Goal: Task Accomplishment & Management: Manage account settings

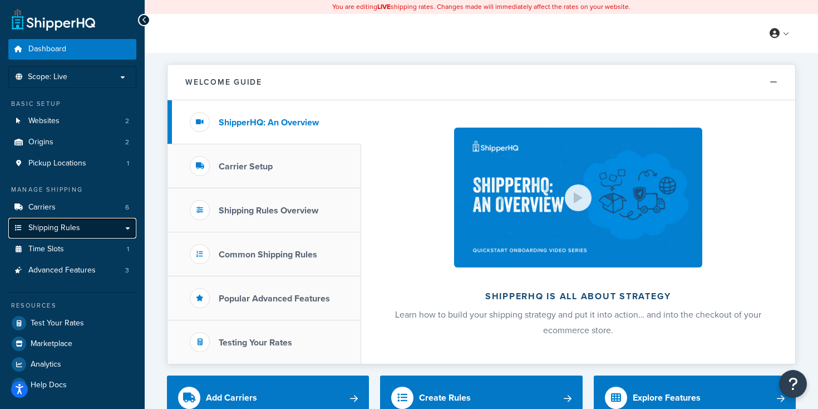
click at [80, 230] on link "Shipping Rules" at bounding box center [72, 228] width 128 height 21
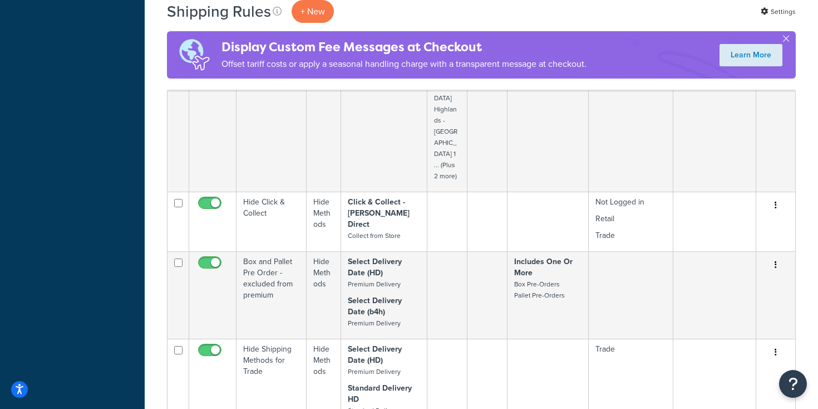
scroll to position [857, 0]
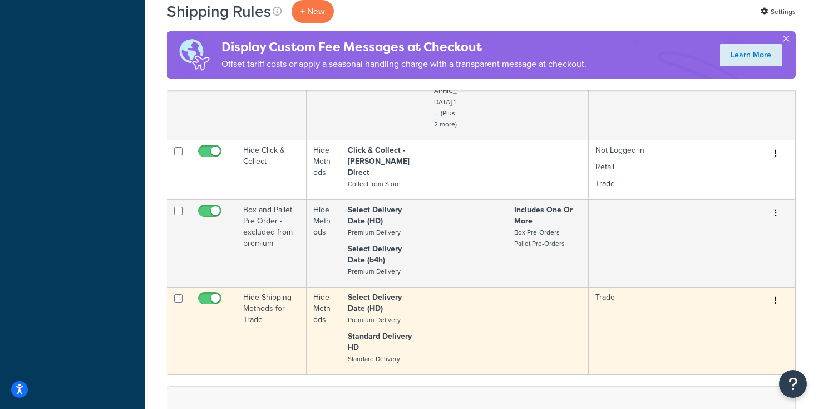
click at [773, 292] on button "button" at bounding box center [776, 301] width 16 height 18
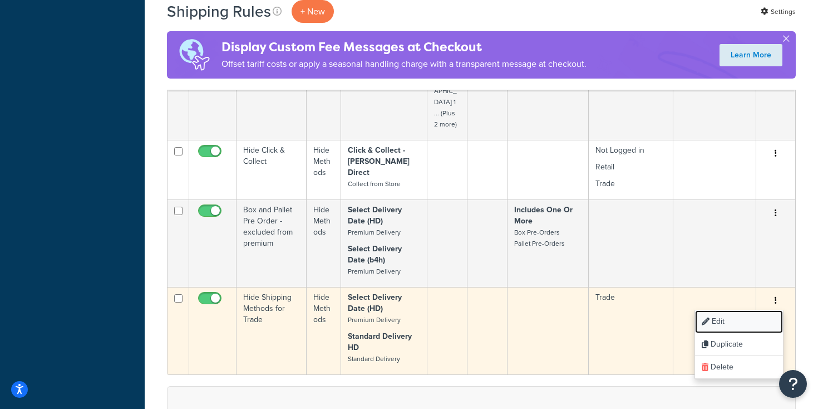
click at [735, 310] on link "Edit" at bounding box center [739, 321] width 88 height 23
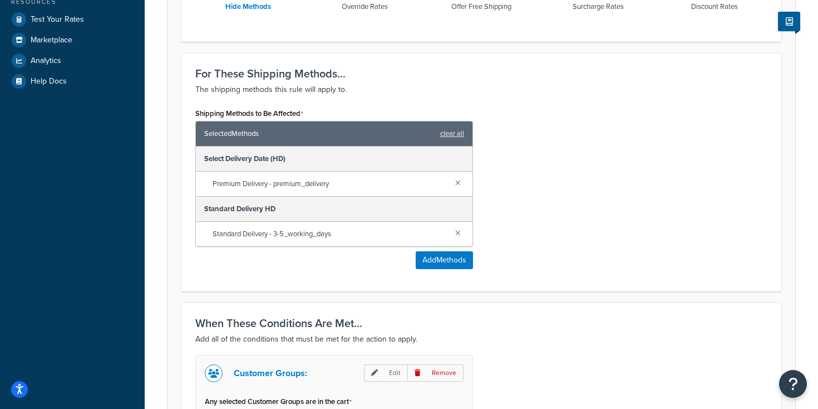
scroll to position [410, 0]
click at [351, 185] on span "Premium Delivery - premium_delivery" at bounding box center [330, 184] width 234 height 16
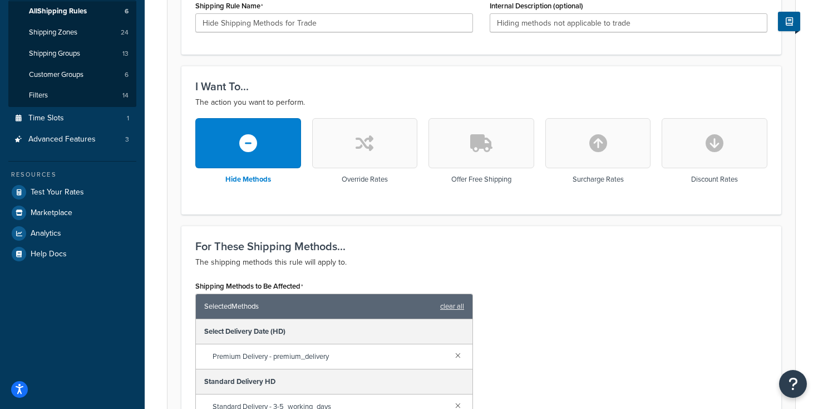
scroll to position [239, 0]
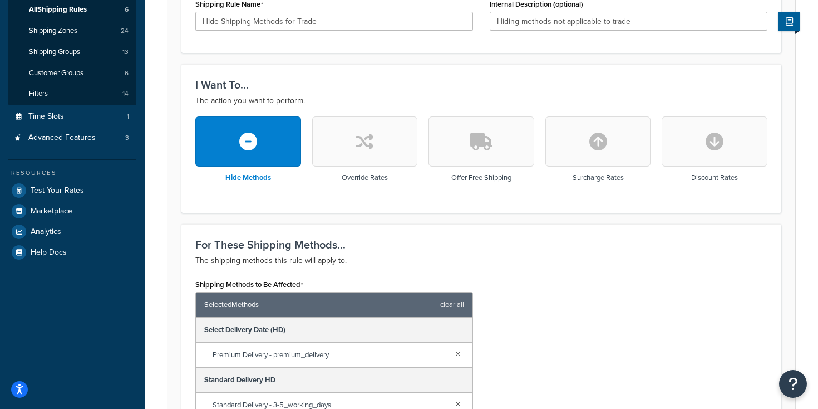
click at [257, 352] on span "Premium Delivery - premium_delivery" at bounding box center [330, 355] width 234 height 16
click at [278, 327] on div "Select Delivery Date (HD)" at bounding box center [334, 329] width 277 height 25
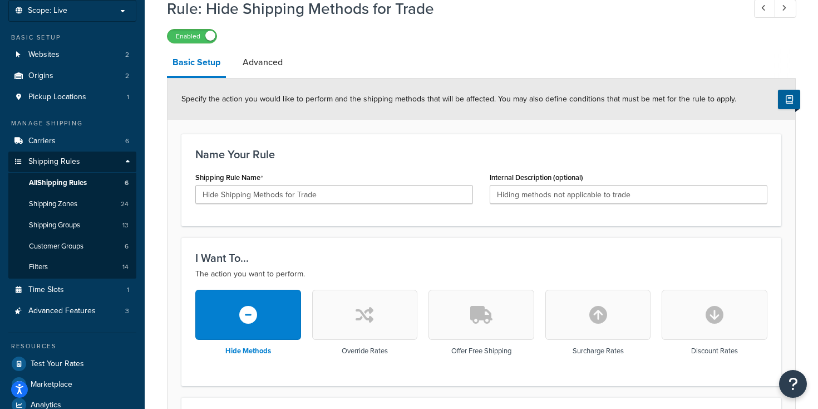
scroll to position [57, 0]
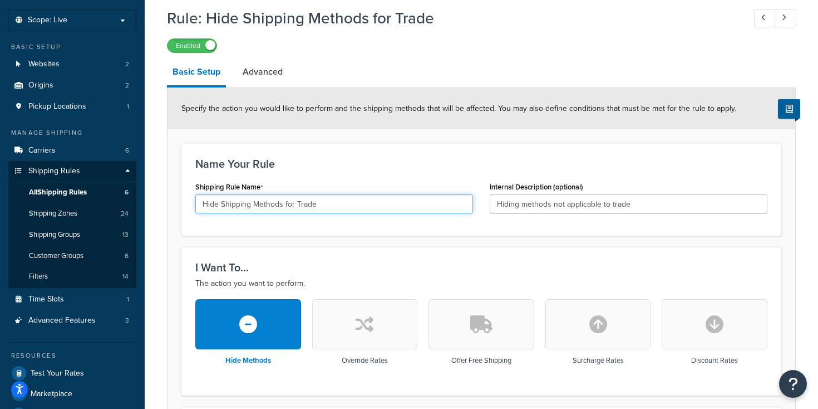
click at [327, 205] on input "Hide Shipping Methods for Trade" at bounding box center [334, 203] width 278 height 19
click at [339, 254] on div "I Want To... The action you want to perform. Hide Methods Override Rates Offer …" at bounding box center [481, 321] width 600 height 148
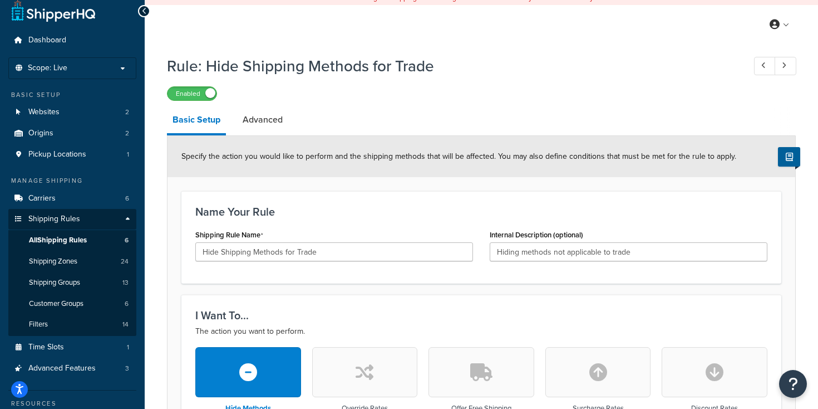
scroll to position [0, 0]
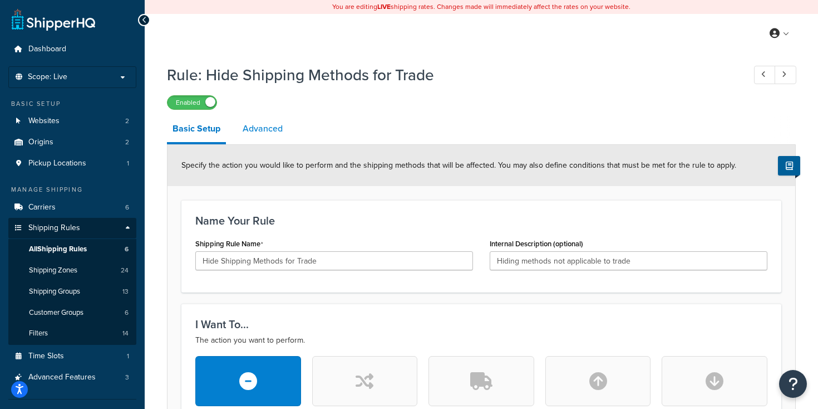
click at [277, 132] on link "Advanced" at bounding box center [262, 128] width 51 height 27
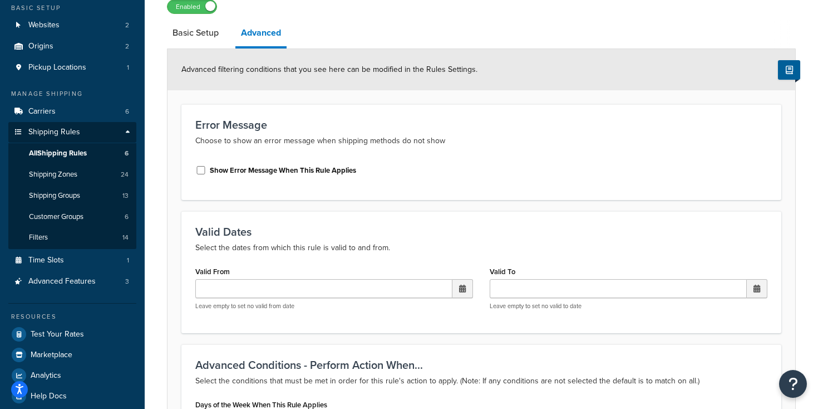
scroll to position [66, 0]
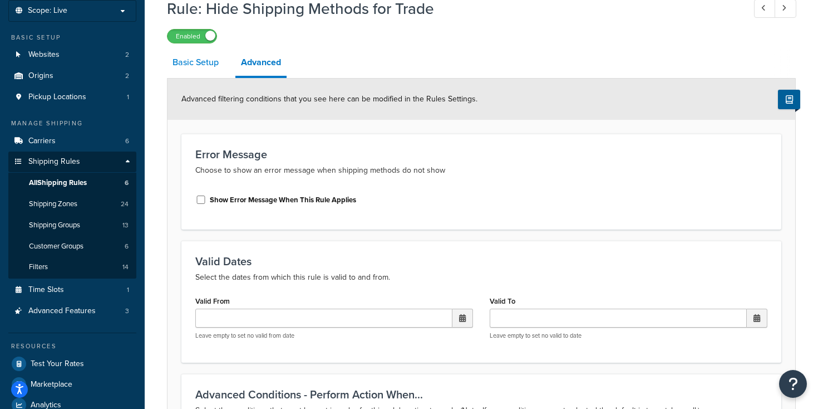
click at [208, 67] on link "Basic Setup" at bounding box center [195, 62] width 57 height 27
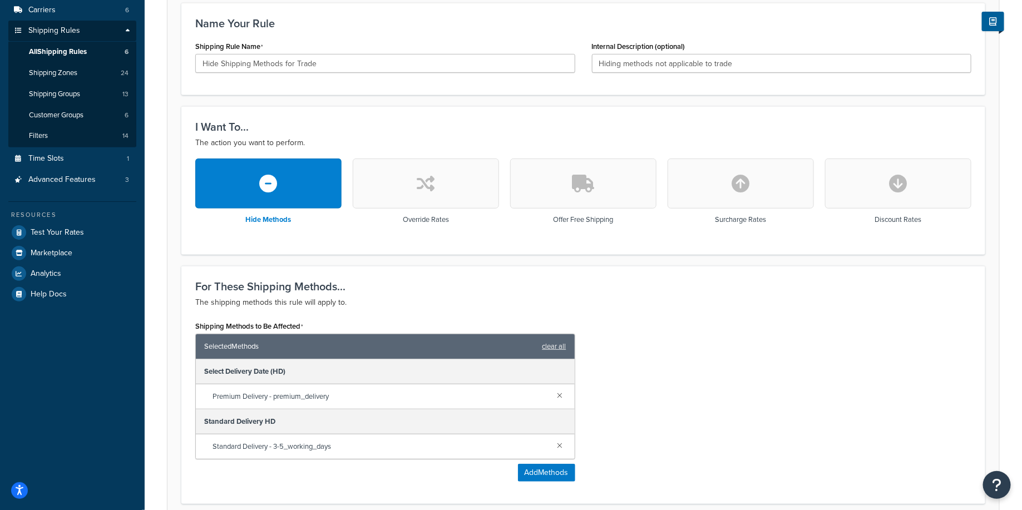
scroll to position [219, 0]
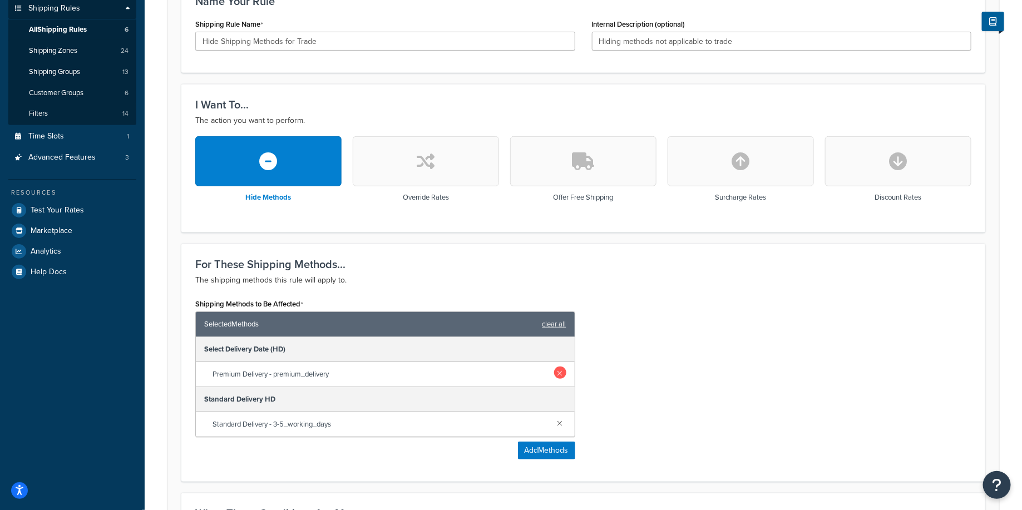
click at [563, 371] on link at bounding box center [560, 373] width 12 height 12
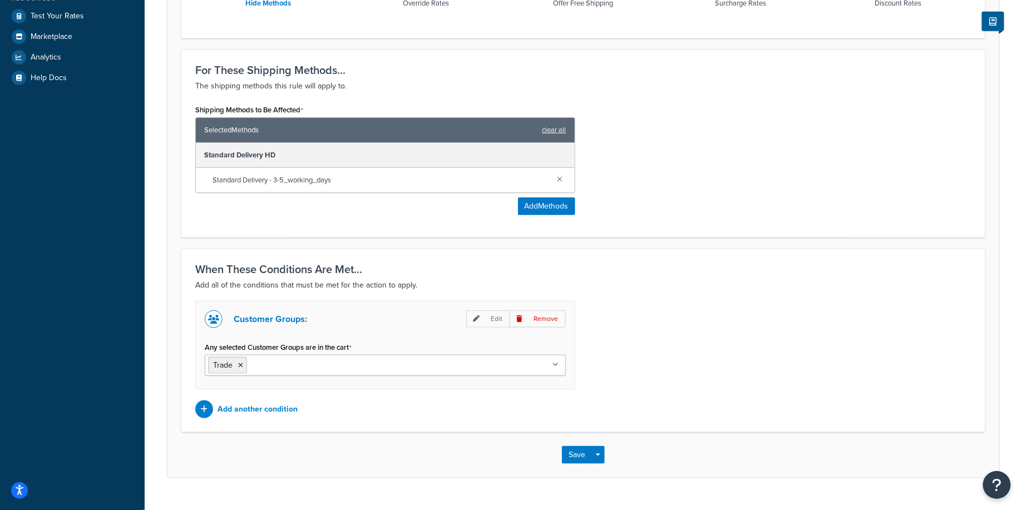
scroll to position [434, 0]
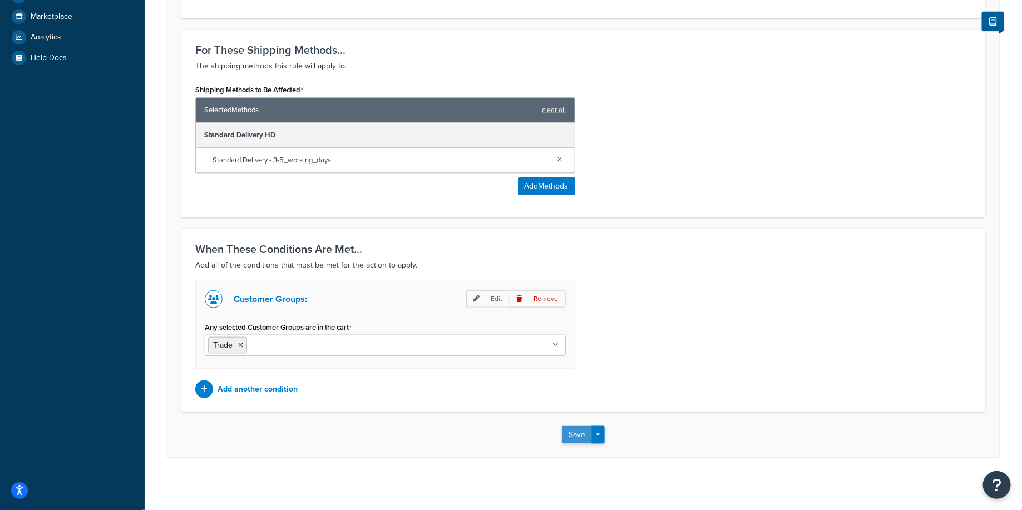
click at [573, 408] on button "Save" at bounding box center [577, 435] width 30 height 18
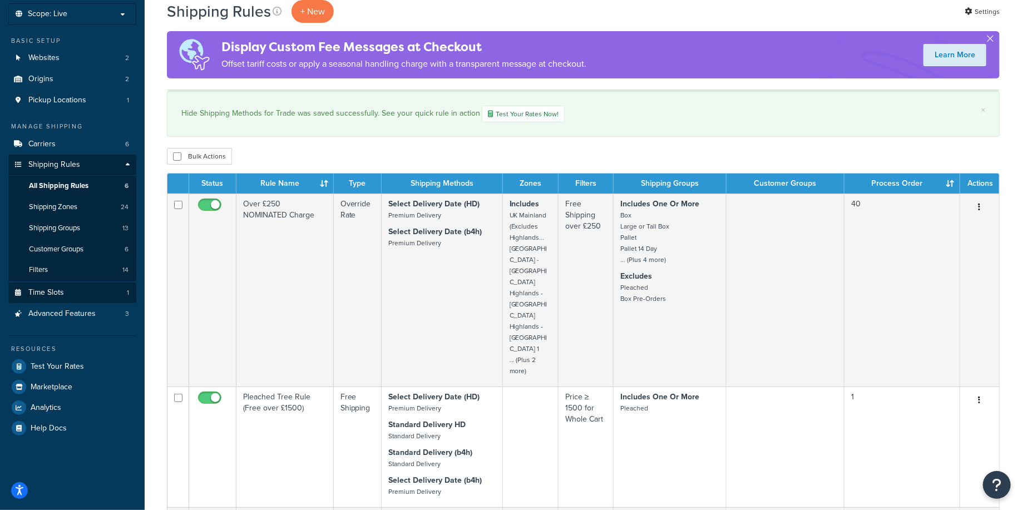
scroll to position [58, 0]
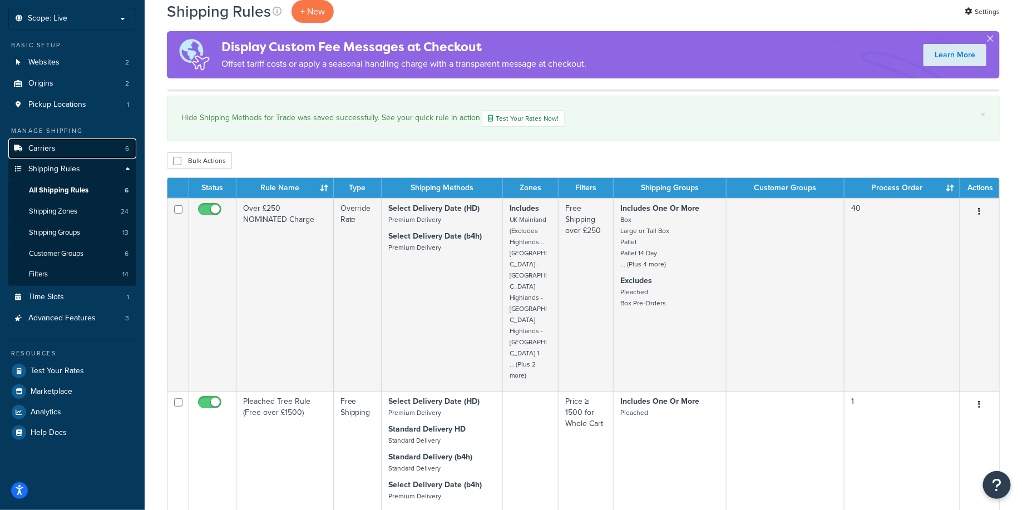
click at [67, 149] on link "Carriers 6" at bounding box center [72, 149] width 128 height 21
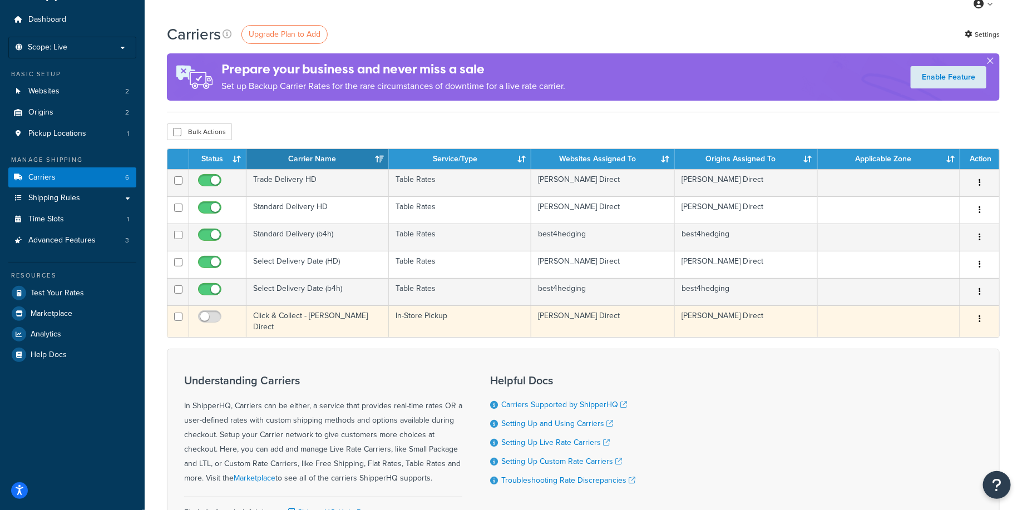
scroll to position [32, 0]
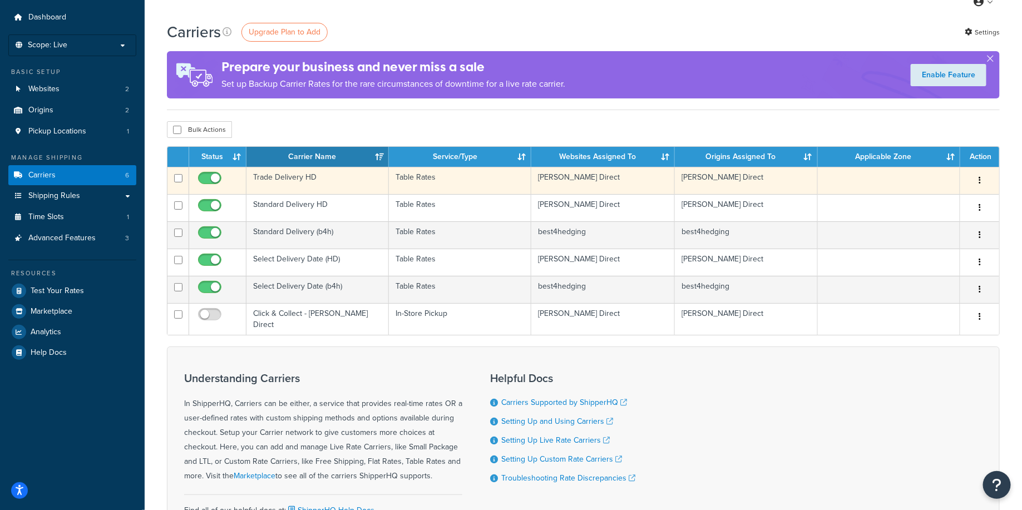
click at [581, 175] on td "[PERSON_NAME] Direct" at bounding box center [604, 180] width 144 height 27
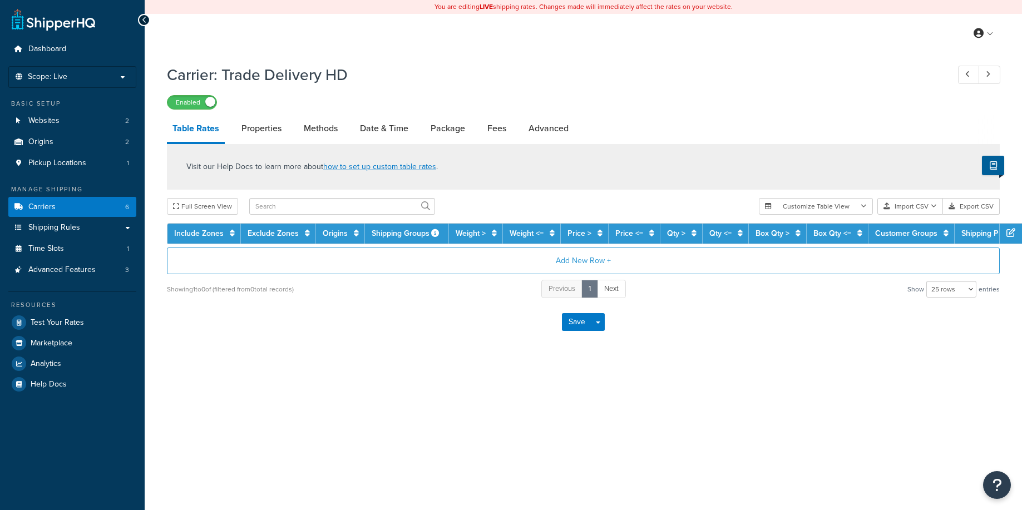
select select "25"
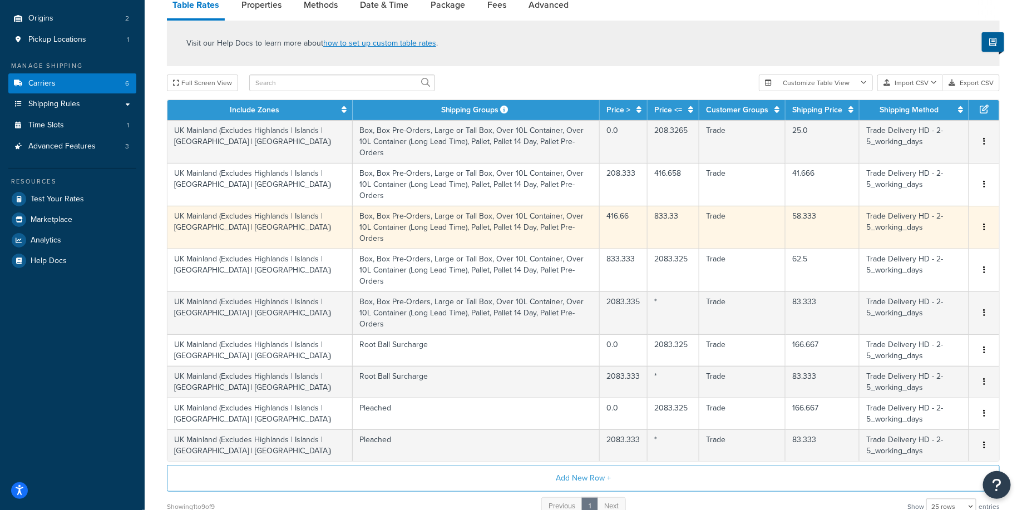
scroll to position [60, 0]
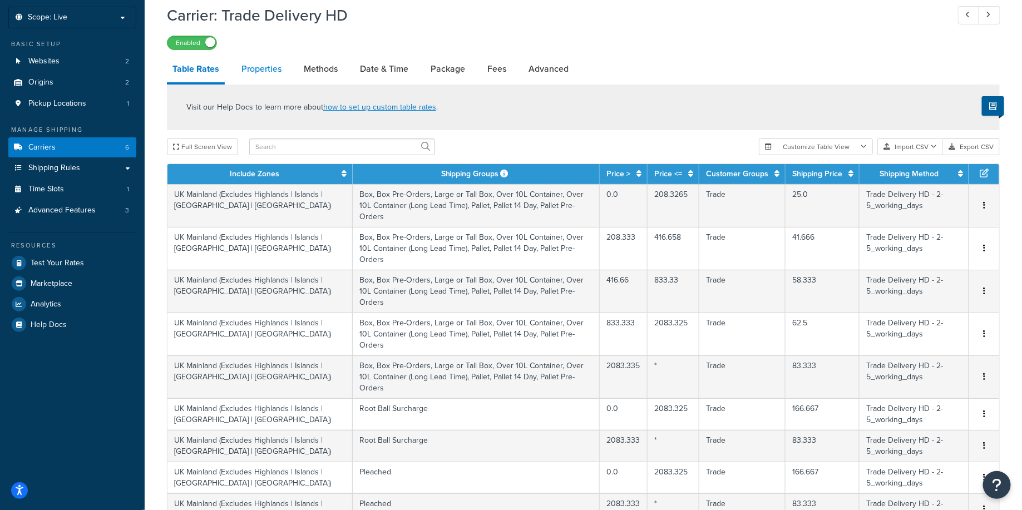
click at [267, 69] on link "Properties" at bounding box center [261, 69] width 51 height 27
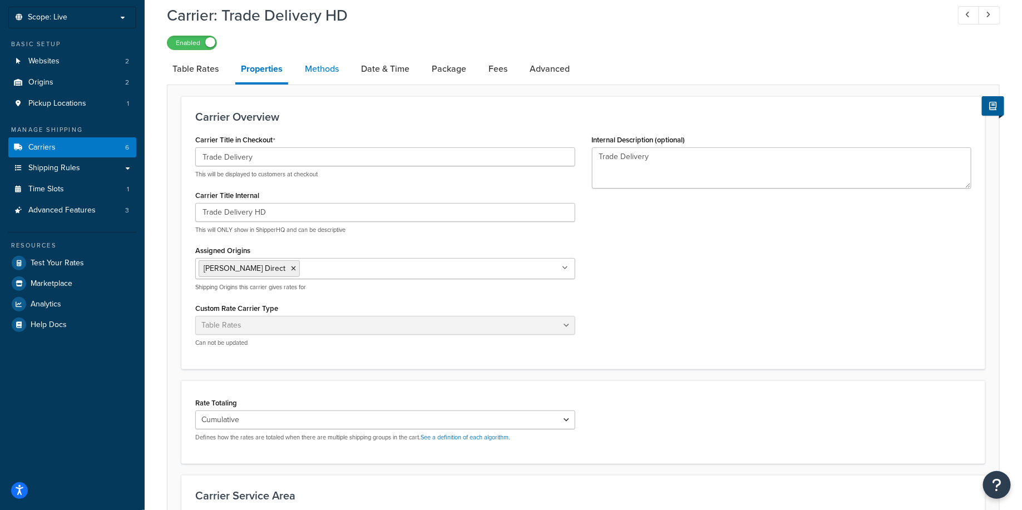
click at [338, 69] on link "Methods" at bounding box center [321, 69] width 45 height 27
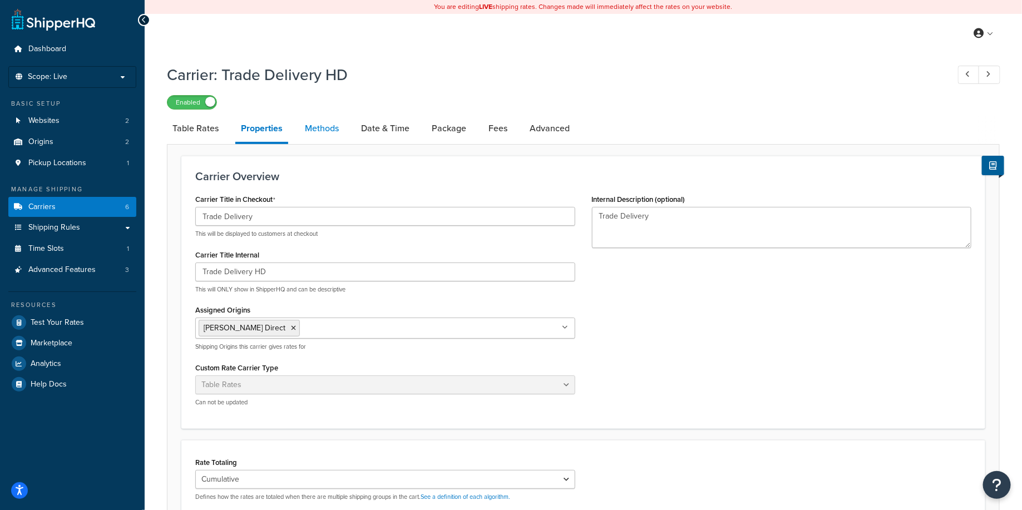
select select "25"
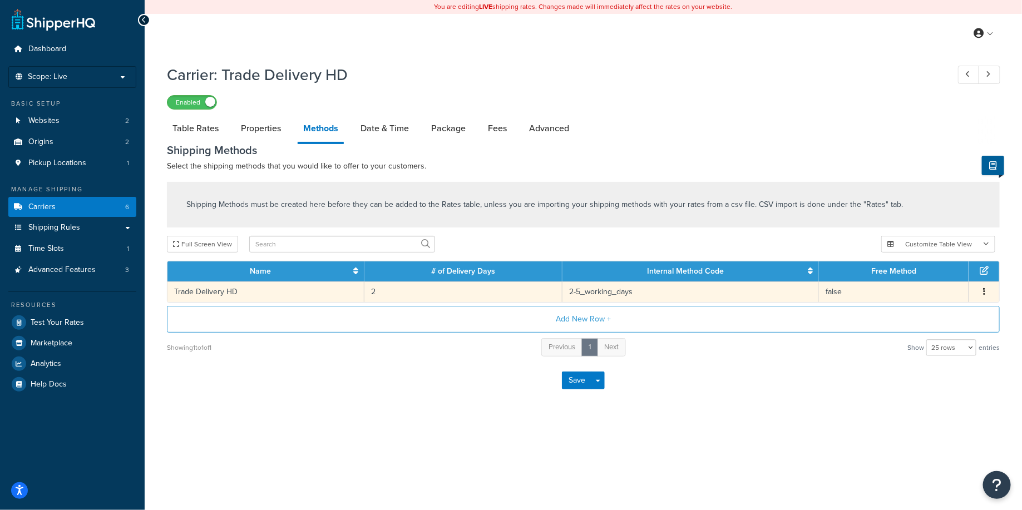
click at [268, 294] on td "Trade Delivery HD" at bounding box center [266, 292] width 197 height 21
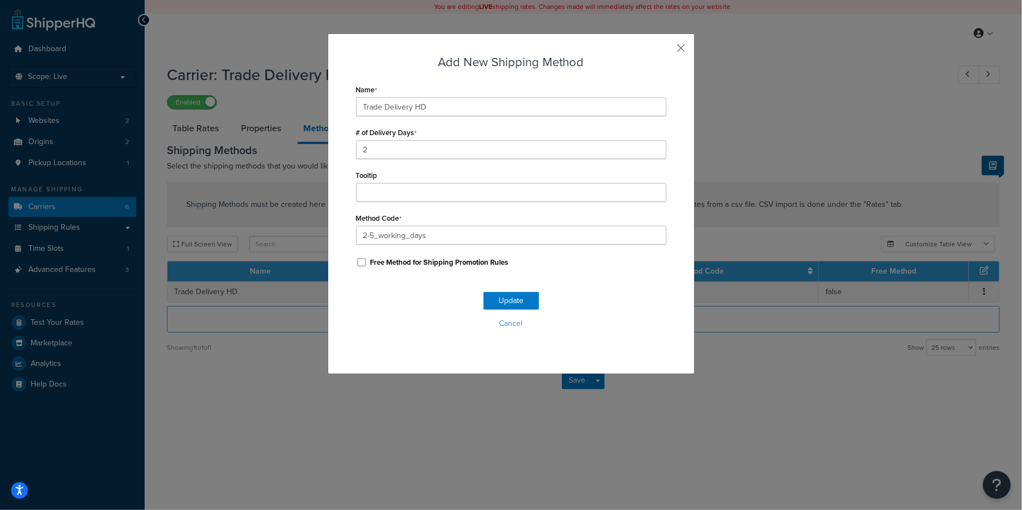
click at [667, 51] on button "button" at bounding box center [665, 52] width 3 height 3
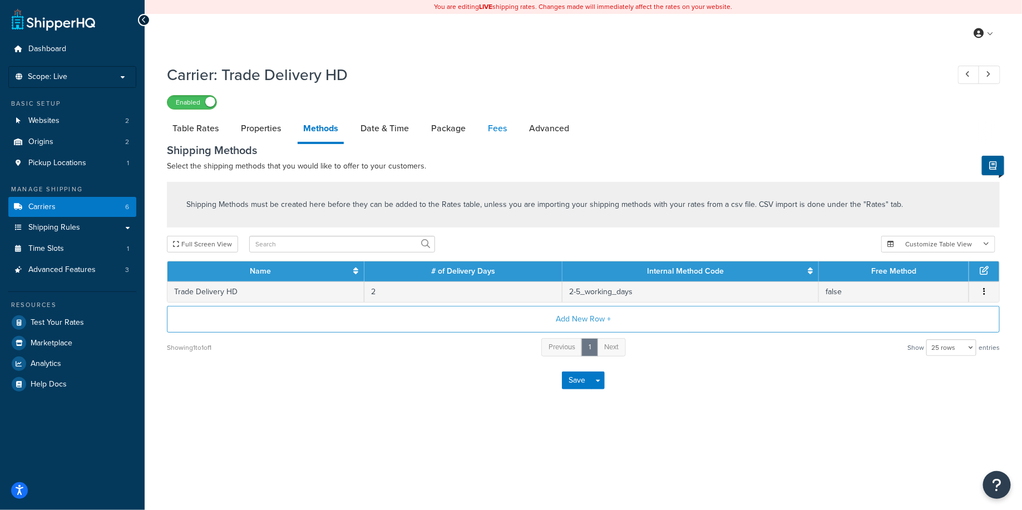
click at [492, 124] on link "Fees" at bounding box center [498, 128] width 30 height 27
select select "AFTER"
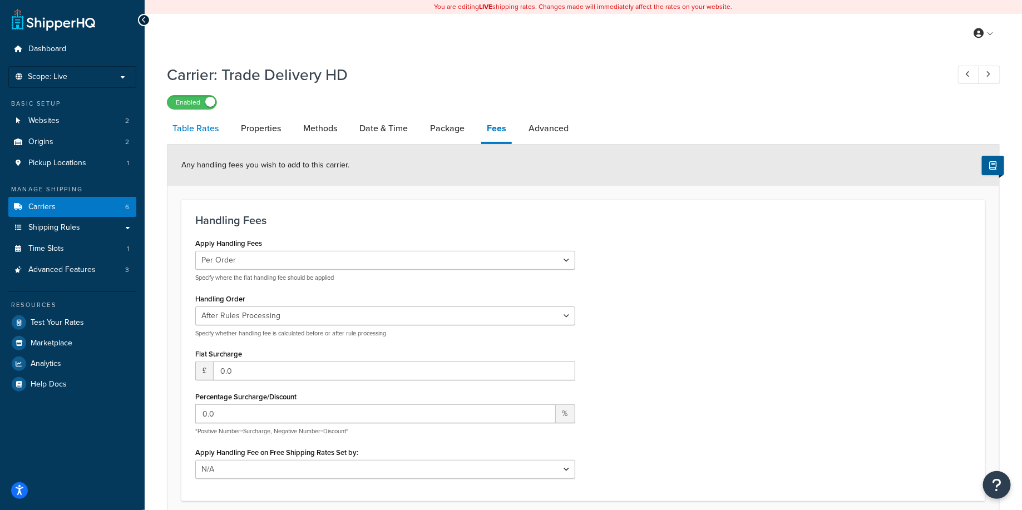
click at [181, 129] on link "Table Rates" at bounding box center [195, 128] width 57 height 27
select select "25"
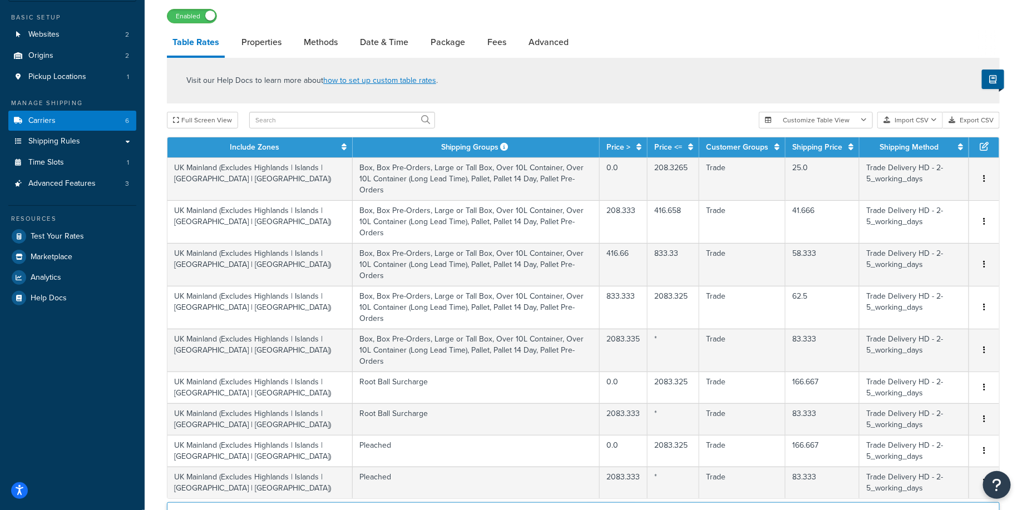
scroll to position [73, 0]
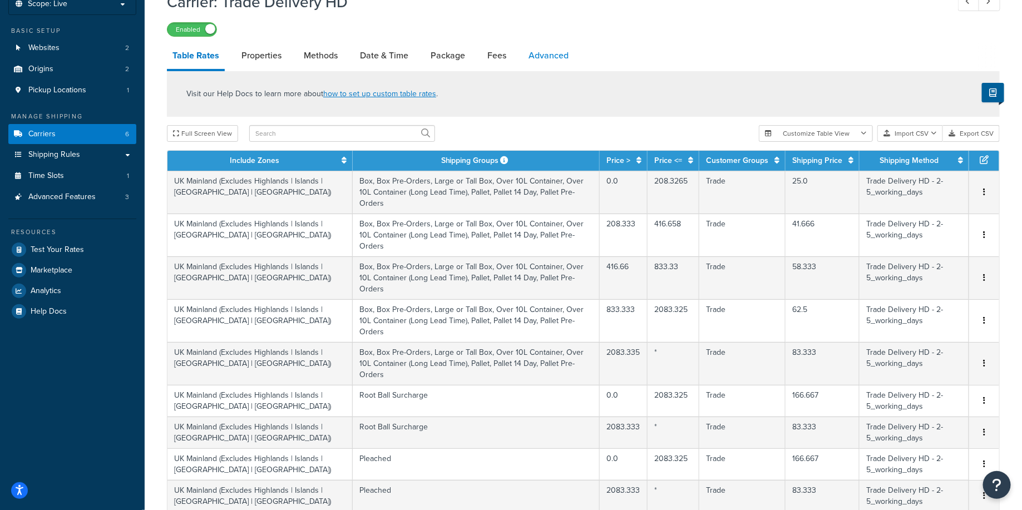
click at [538, 54] on link "Advanced" at bounding box center [548, 55] width 51 height 27
select select "false"
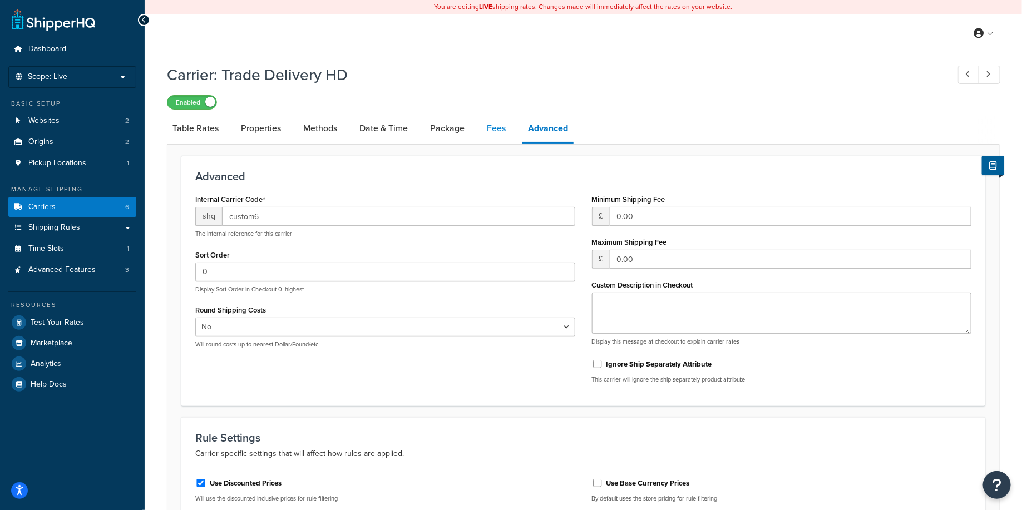
click at [493, 133] on link "Fees" at bounding box center [496, 128] width 30 height 27
select select "AFTER"
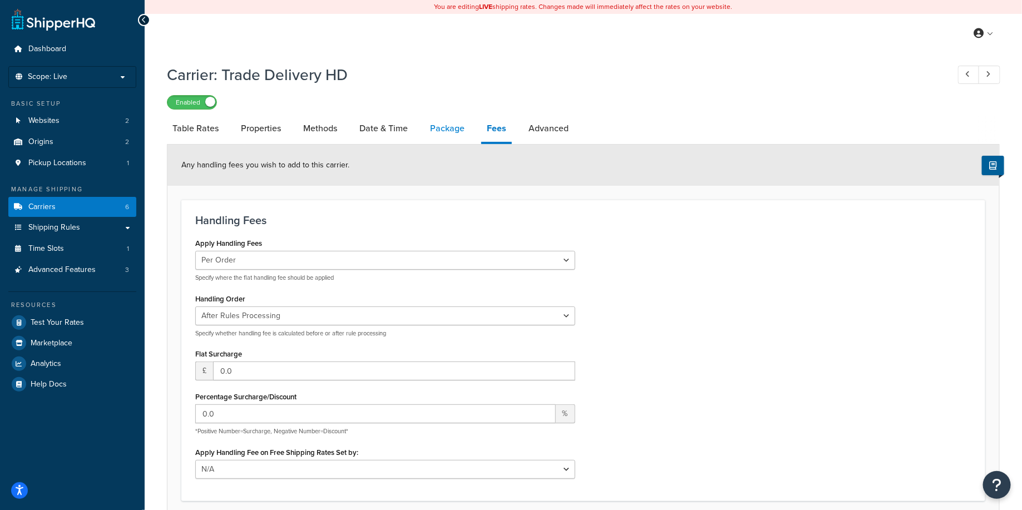
click at [455, 138] on link "Package" at bounding box center [448, 128] width 46 height 27
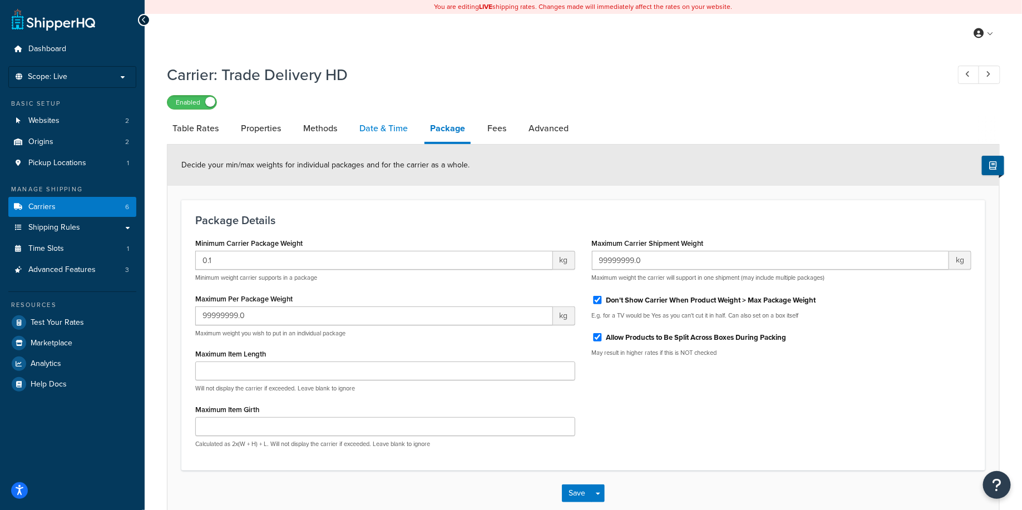
click at [377, 129] on link "Date & Time" at bounding box center [384, 128] width 60 height 27
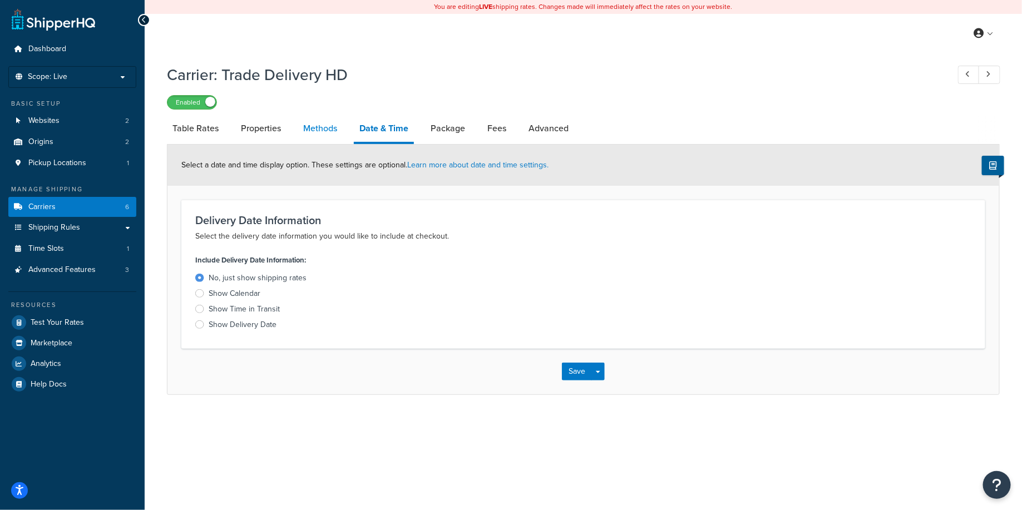
click at [324, 130] on link "Methods" at bounding box center [320, 128] width 45 height 27
select select "25"
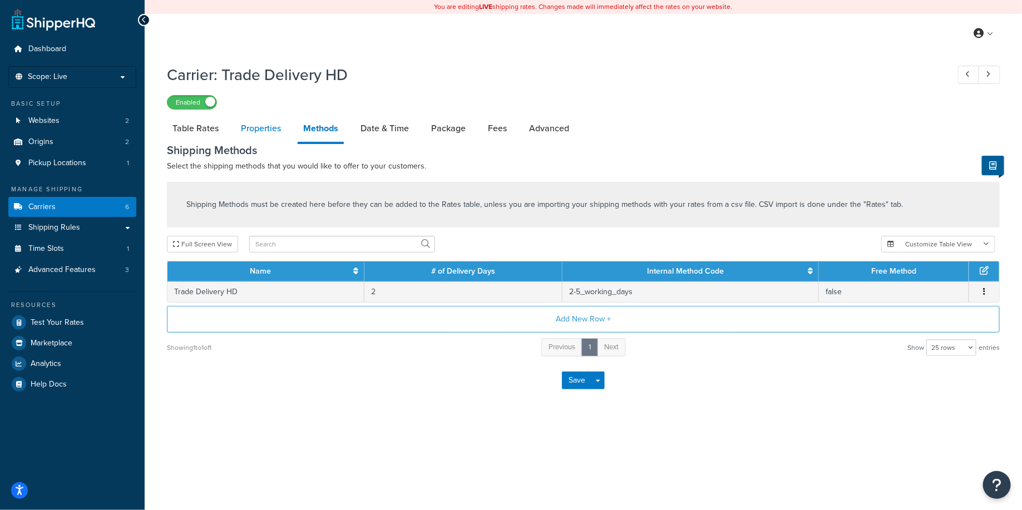
click at [267, 129] on link "Properties" at bounding box center [260, 128] width 51 height 27
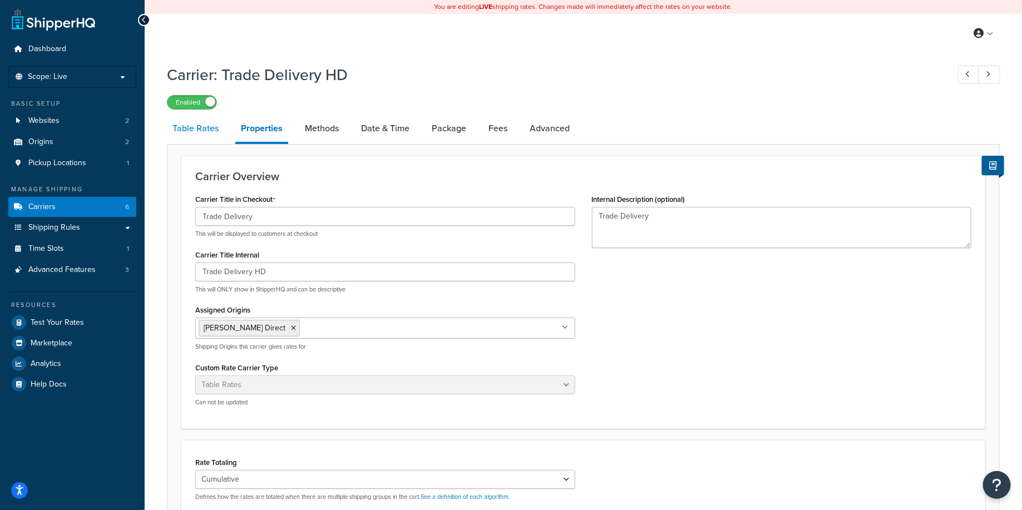
click at [198, 132] on link "Table Rates" at bounding box center [195, 128] width 57 height 27
select select "25"
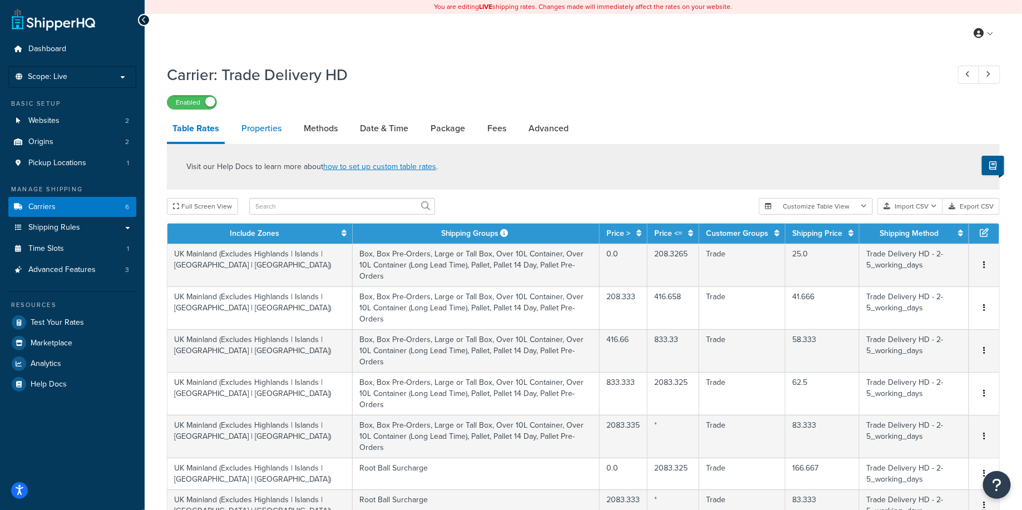
click at [251, 129] on link "Properties" at bounding box center [261, 128] width 51 height 27
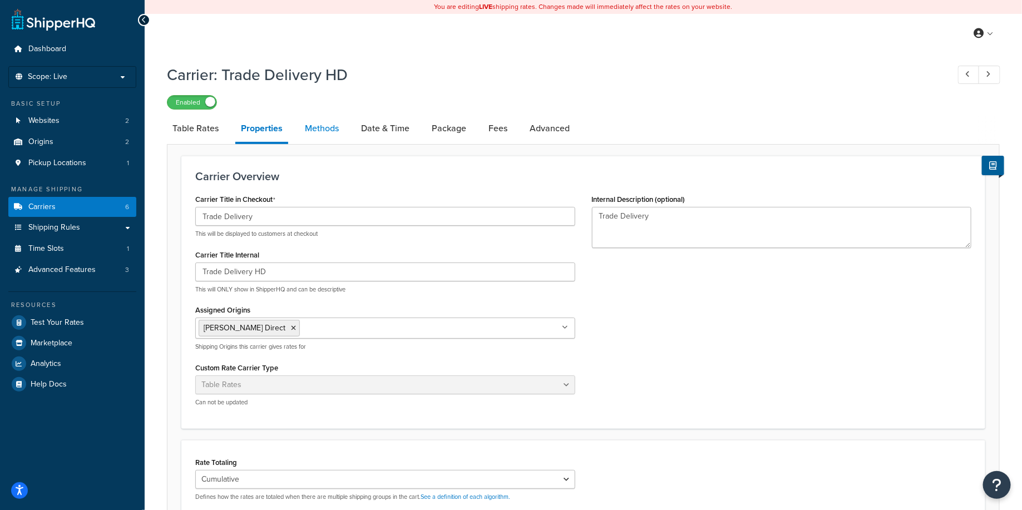
click at [317, 130] on link "Methods" at bounding box center [321, 128] width 45 height 27
select select "25"
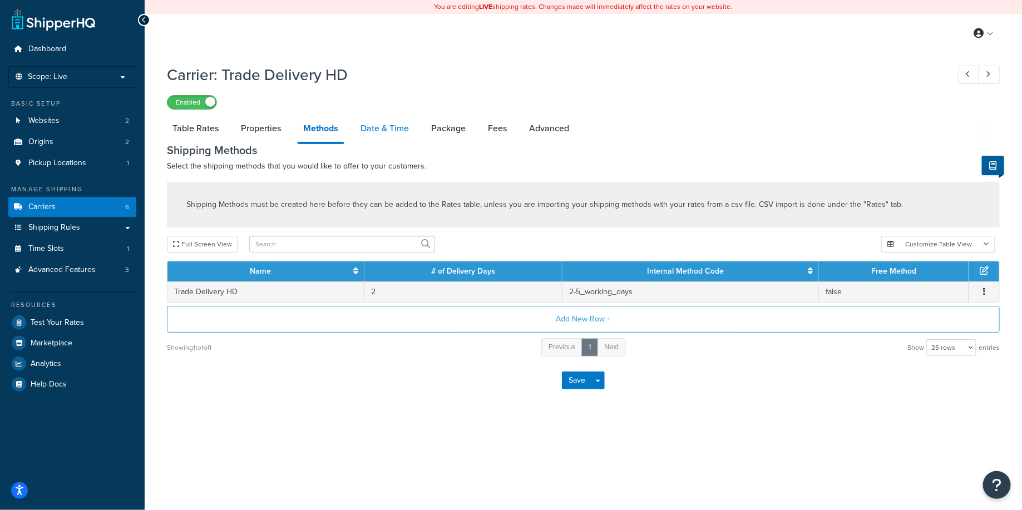
click at [387, 129] on link "Date & Time" at bounding box center [385, 128] width 60 height 27
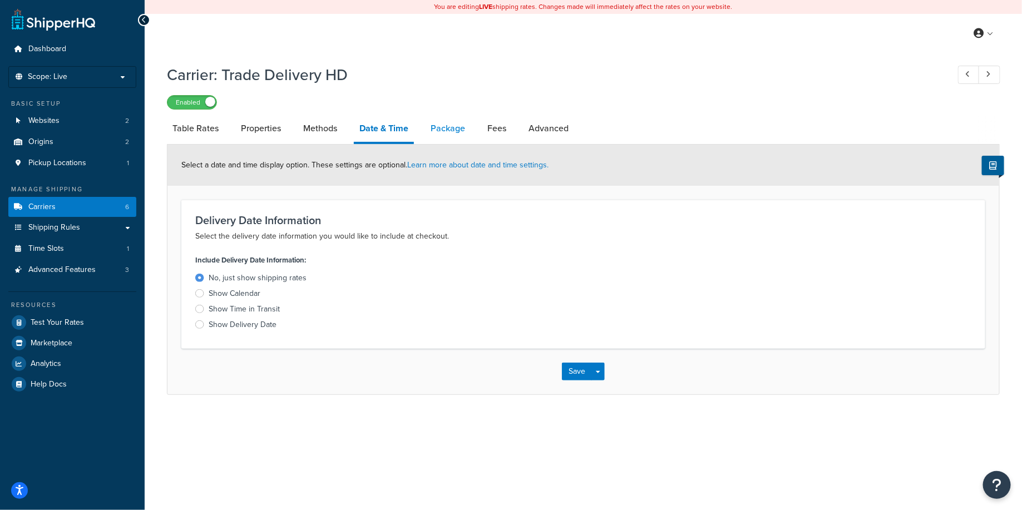
click at [442, 130] on link "Package" at bounding box center [448, 128] width 46 height 27
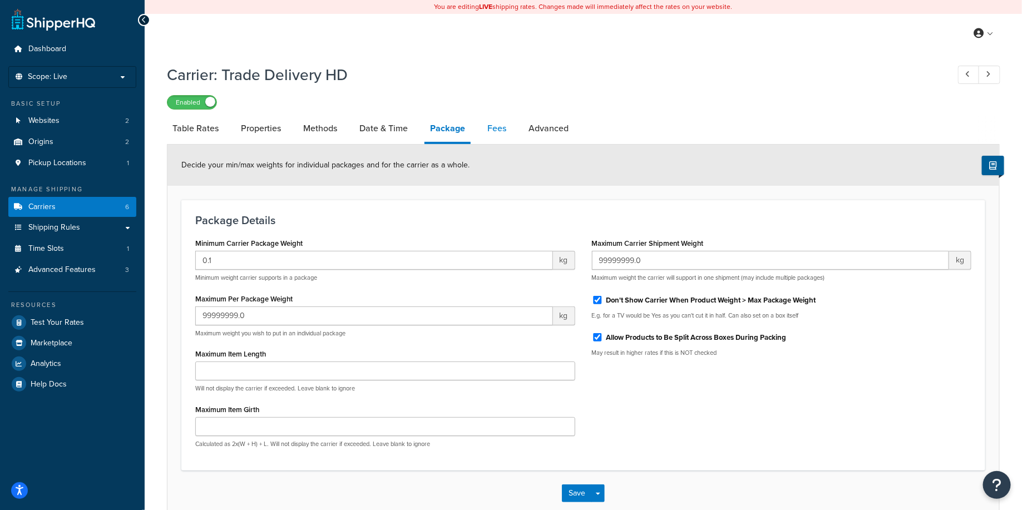
click at [495, 130] on link "Fees" at bounding box center [497, 128] width 30 height 27
select select "AFTER"
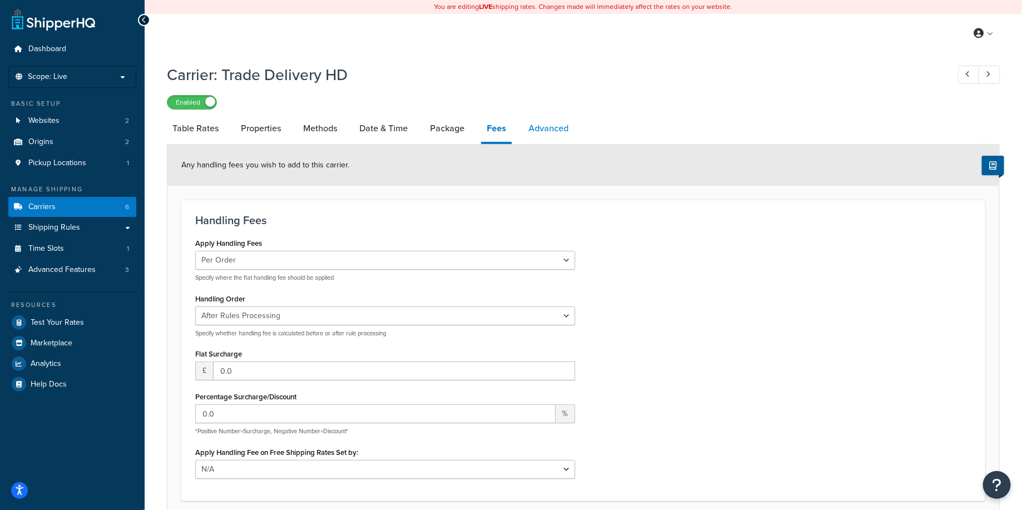
click at [540, 129] on link "Advanced" at bounding box center [548, 128] width 51 height 27
select select "false"
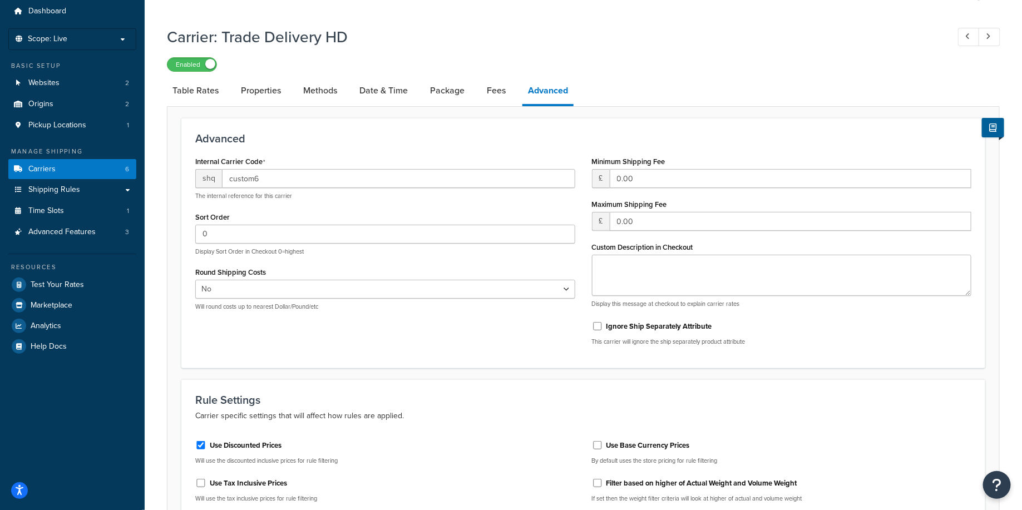
scroll to position [40, 0]
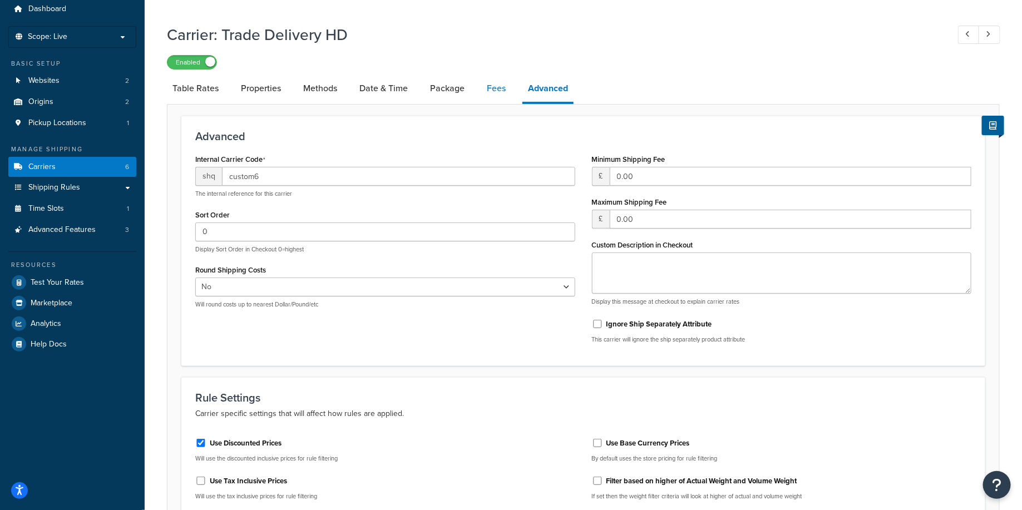
click at [489, 85] on link "Fees" at bounding box center [496, 88] width 30 height 27
select select "AFTER"
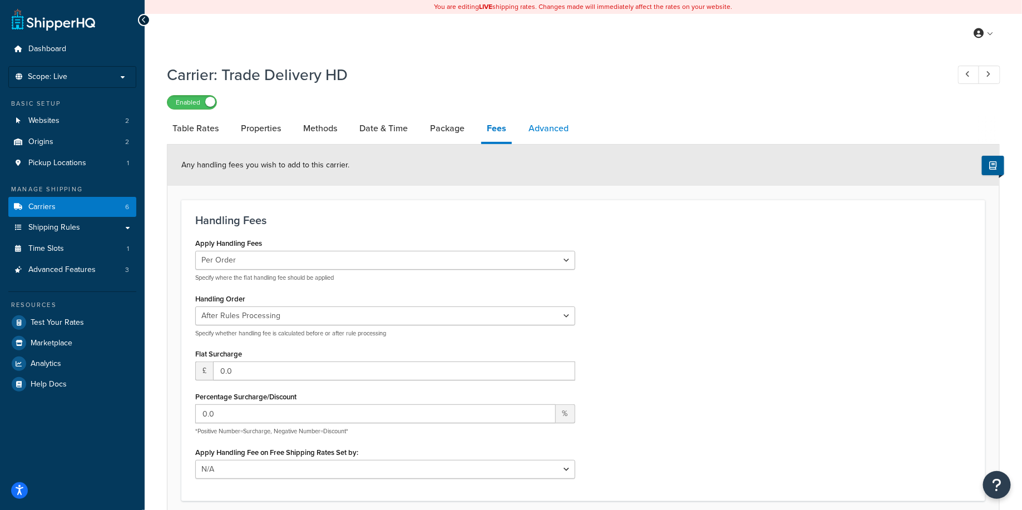
click at [544, 131] on link "Advanced" at bounding box center [548, 128] width 51 height 27
select select "false"
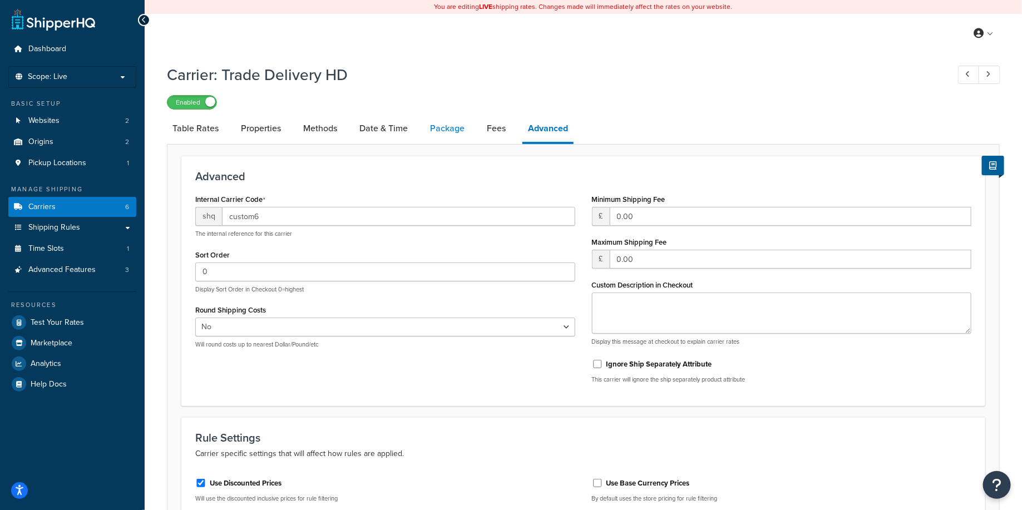
click at [432, 117] on link "Package" at bounding box center [448, 128] width 46 height 27
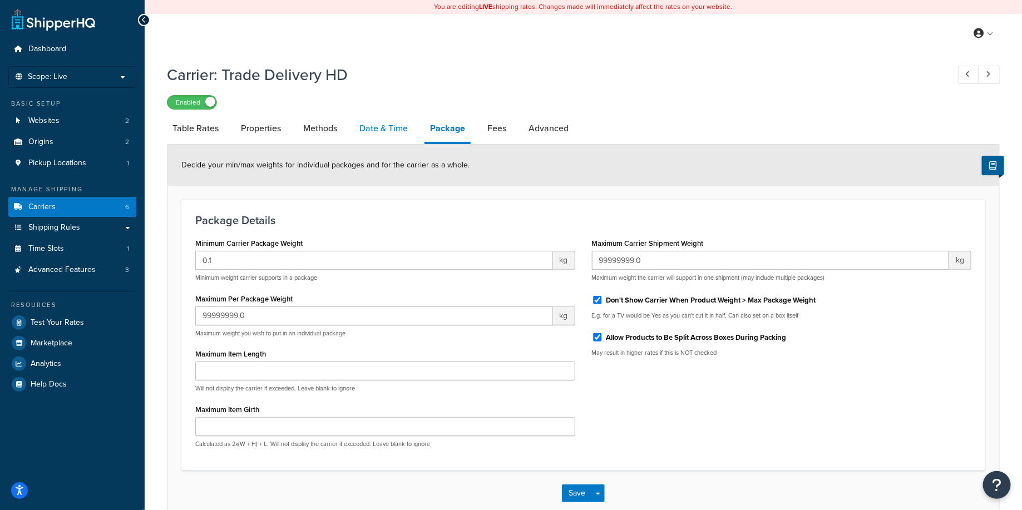
click at [395, 127] on link "Date & Time" at bounding box center [384, 128] width 60 height 27
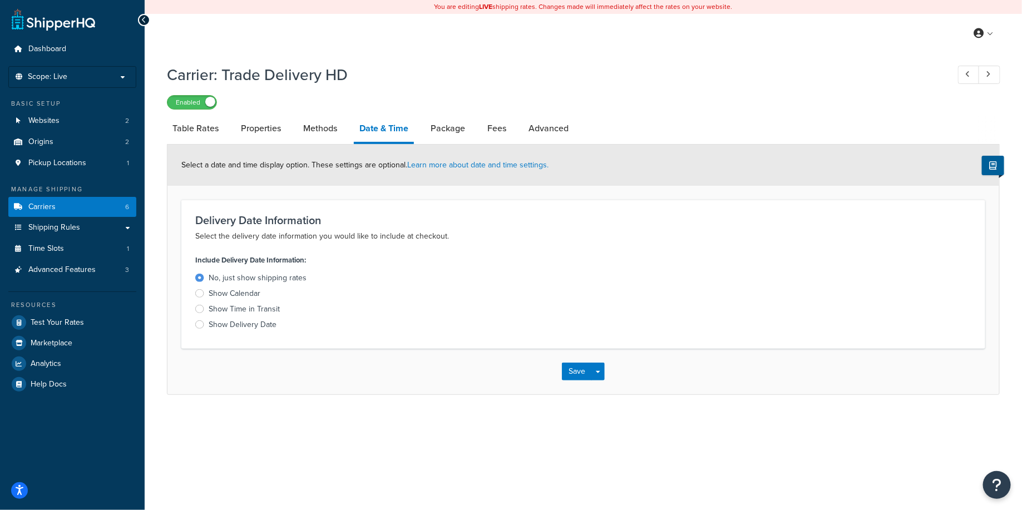
click at [485, 88] on div "Carrier: Trade Delivery HD Enabled" at bounding box center [583, 83] width 833 height 51
click at [333, 136] on link "Methods" at bounding box center [320, 128] width 45 height 27
select select "25"
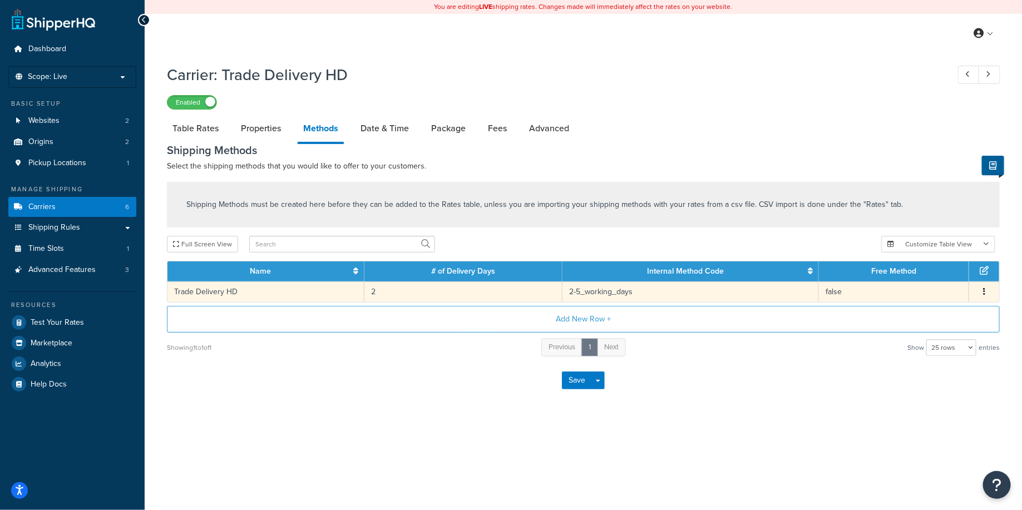
click at [454, 293] on td "2" at bounding box center [464, 292] width 198 height 21
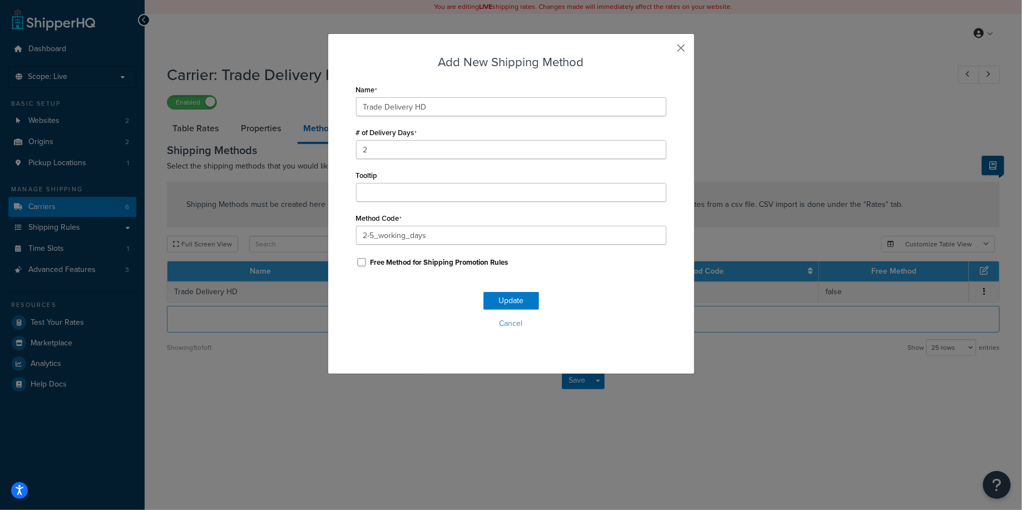
click at [667, 51] on button "button" at bounding box center [665, 52] width 3 height 3
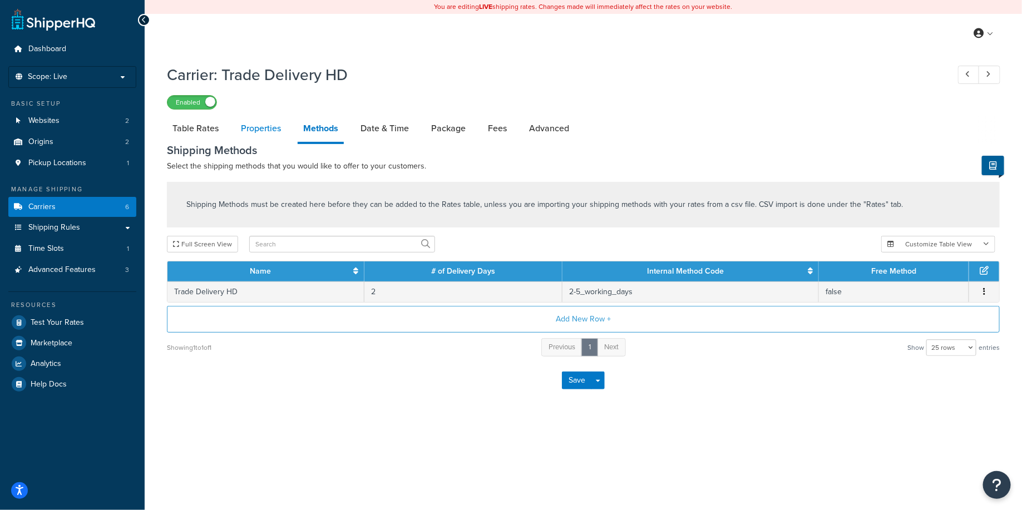
click at [269, 130] on link "Properties" at bounding box center [260, 128] width 51 height 27
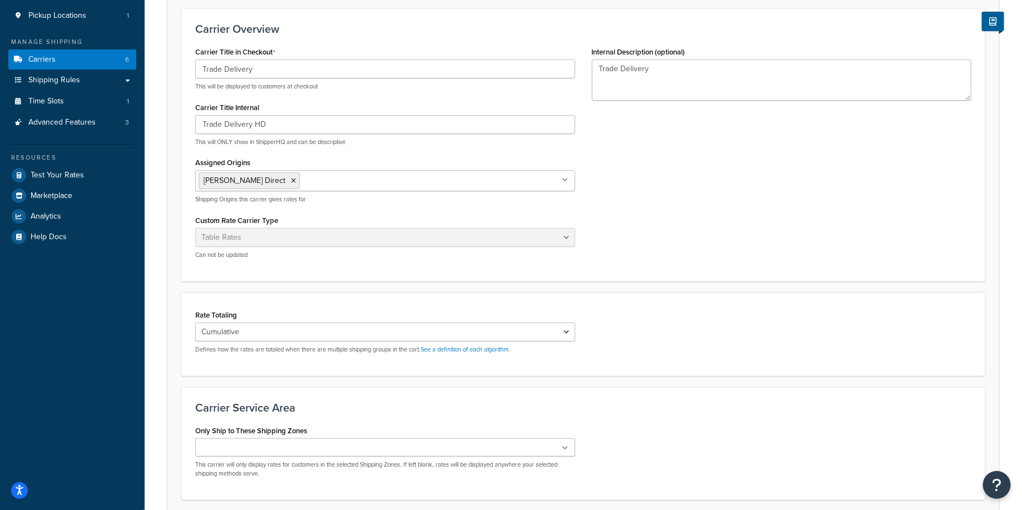
scroll to position [57, 0]
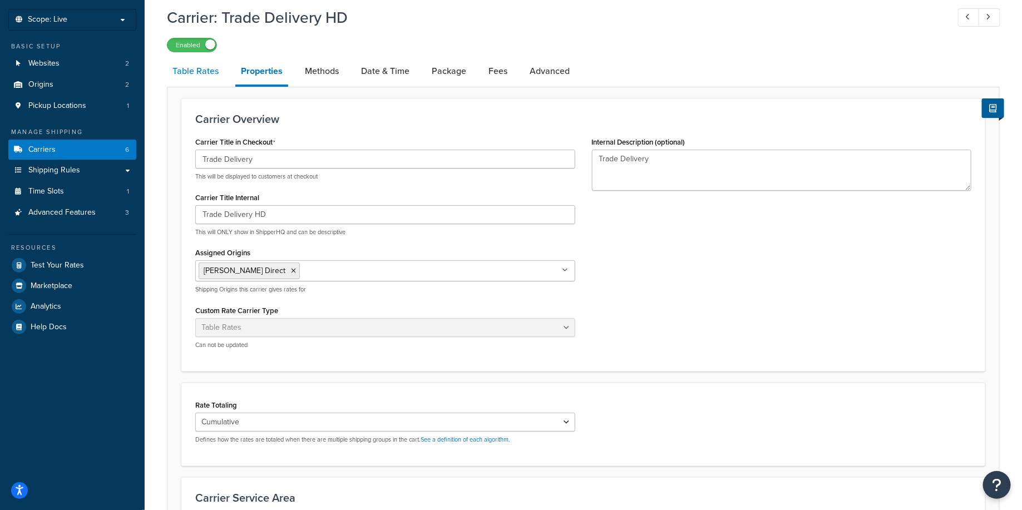
click at [197, 74] on link "Table Rates" at bounding box center [195, 71] width 57 height 27
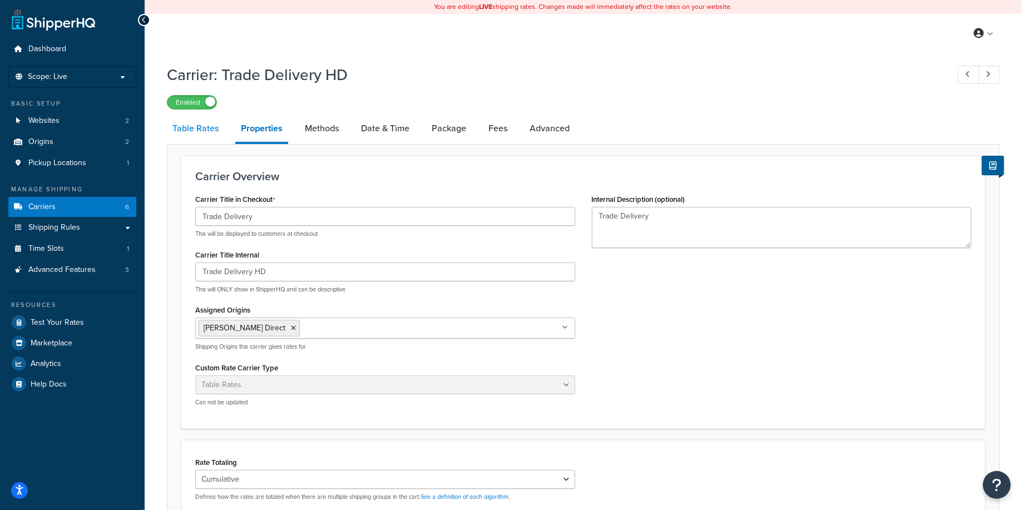
select select "25"
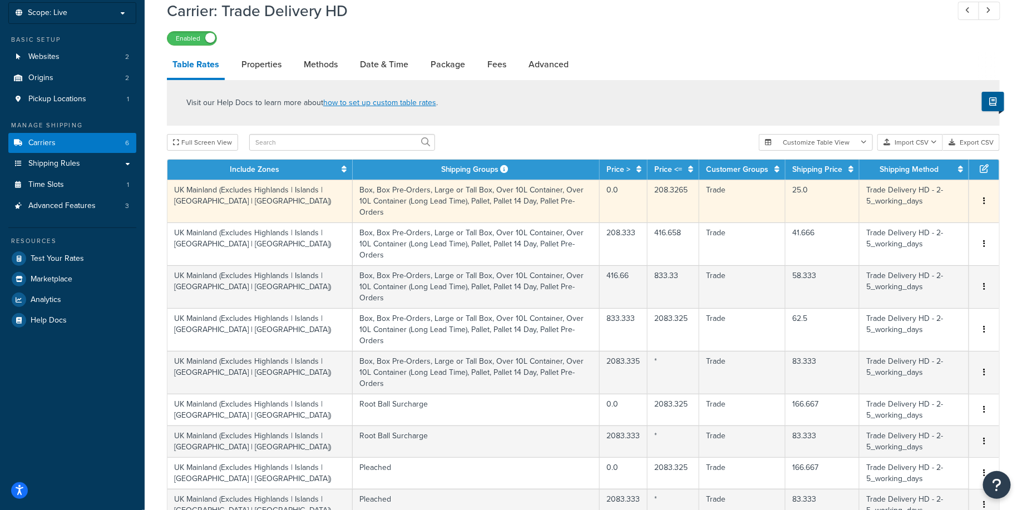
scroll to position [82, 0]
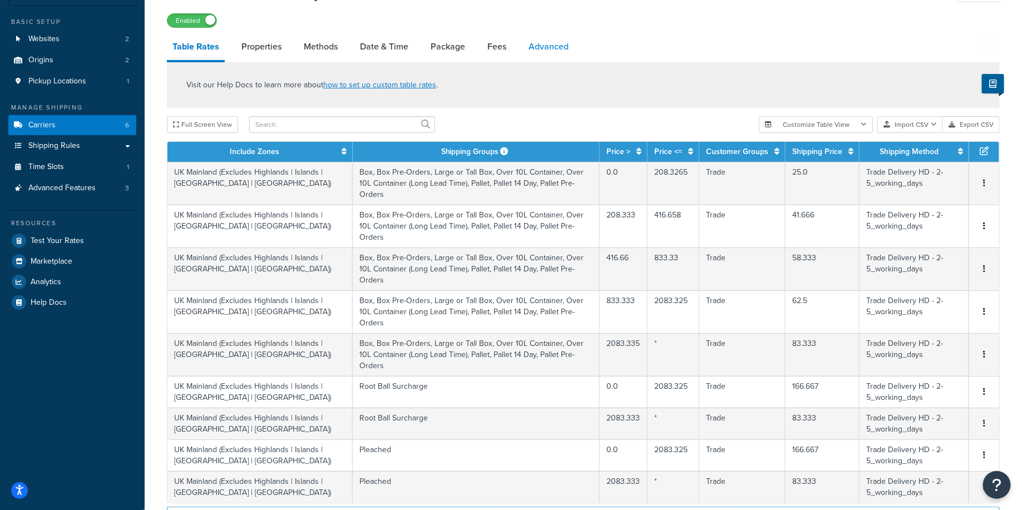
click at [548, 47] on link "Advanced" at bounding box center [548, 46] width 51 height 27
select select "false"
